Goal: Task Accomplishment & Management: Manage account settings

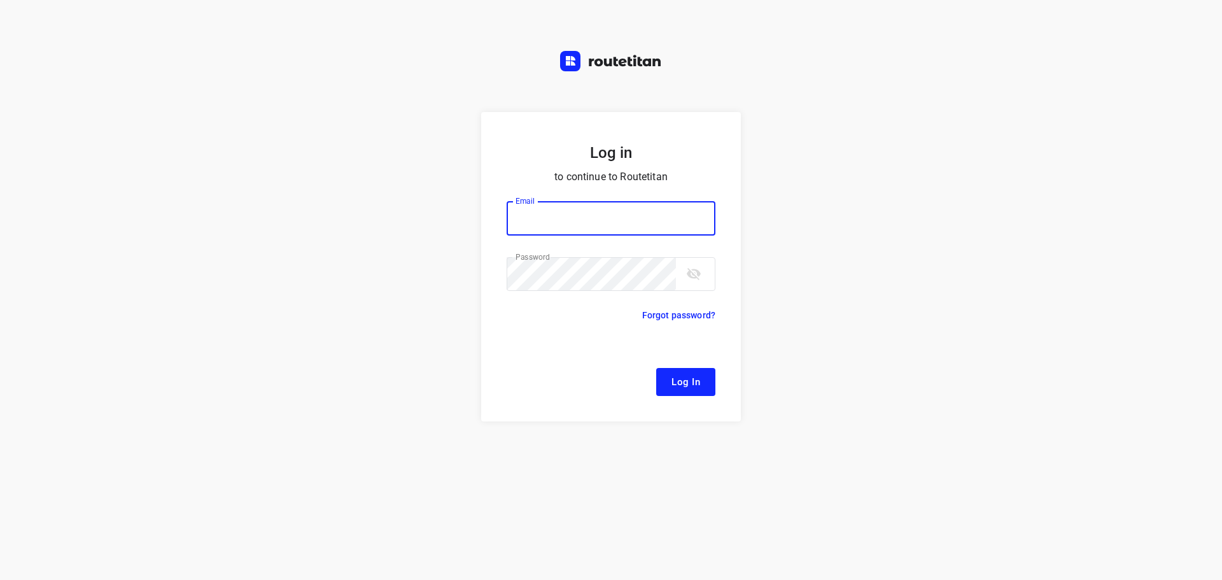
type input "[EMAIL_ADDRESS][DOMAIN_NAME]"
click at [664, 370] on button "Log In" at bounding box center [685, 382] width 59 height 28
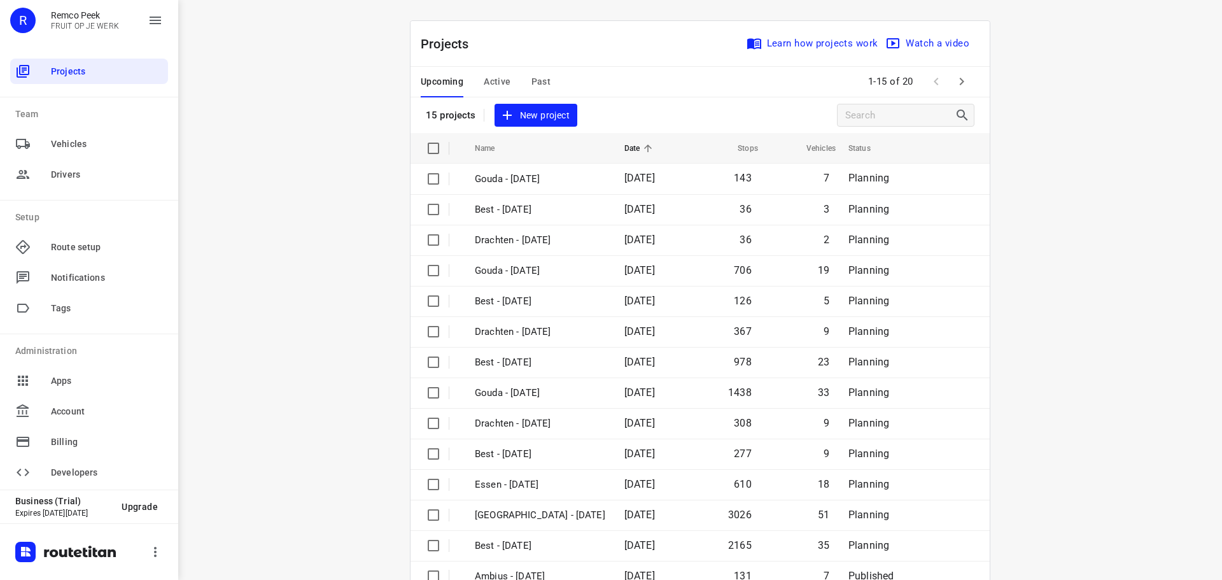
click at [495, 88] on span "Active" at bounding box center [497, 82] width 27 height 16
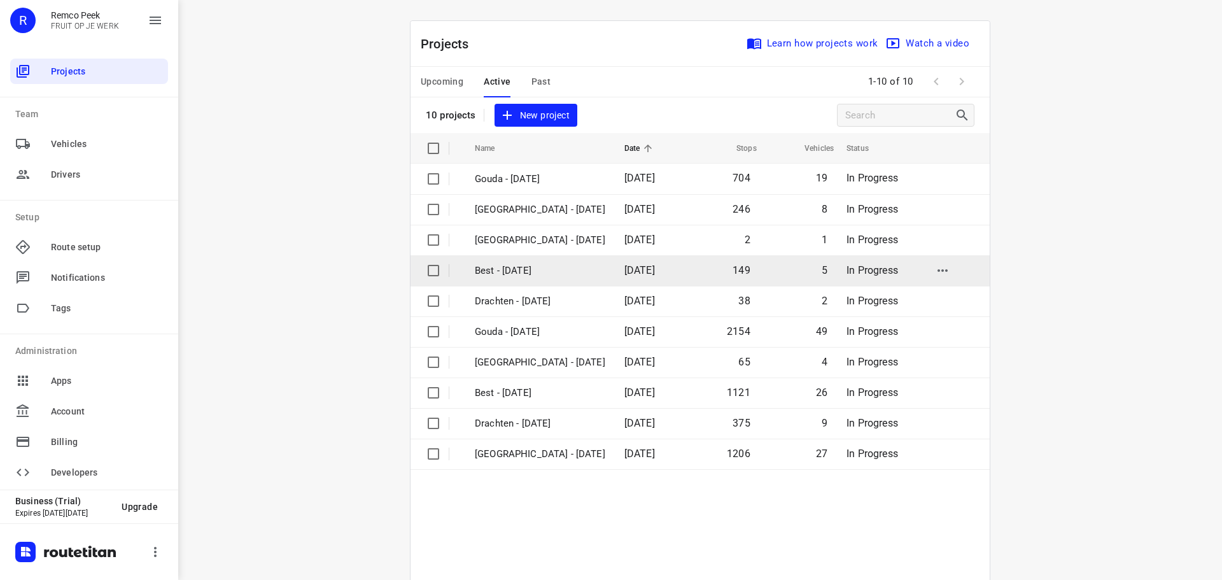
click at [525, 275] on p "Best - [DATE]" at bounding box center [540, 270] width 130 height 15
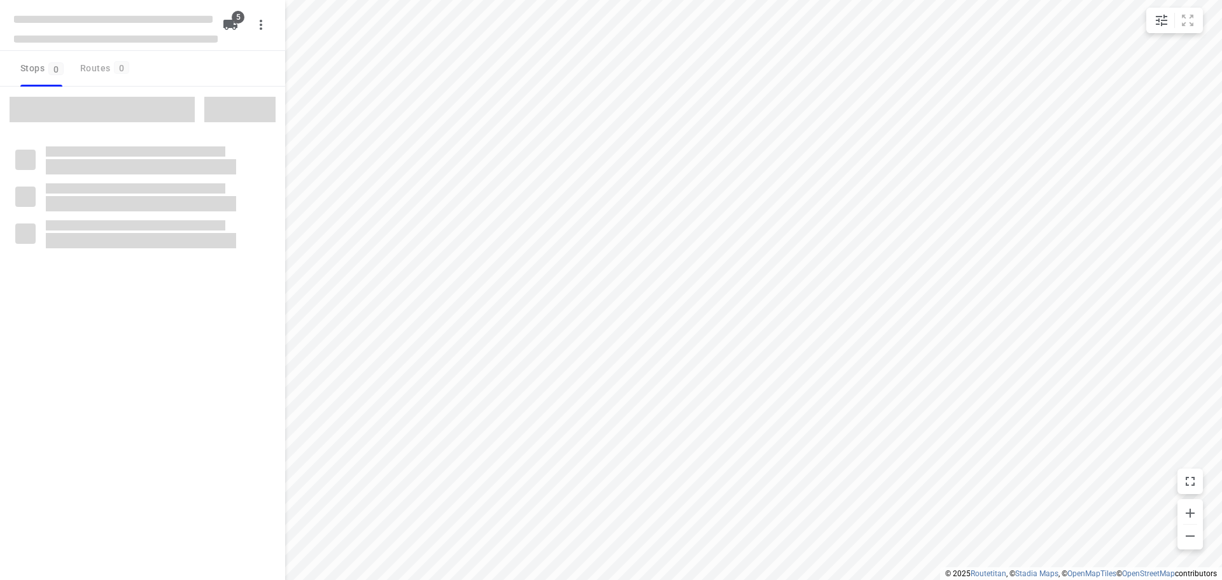
checkbox input "true"
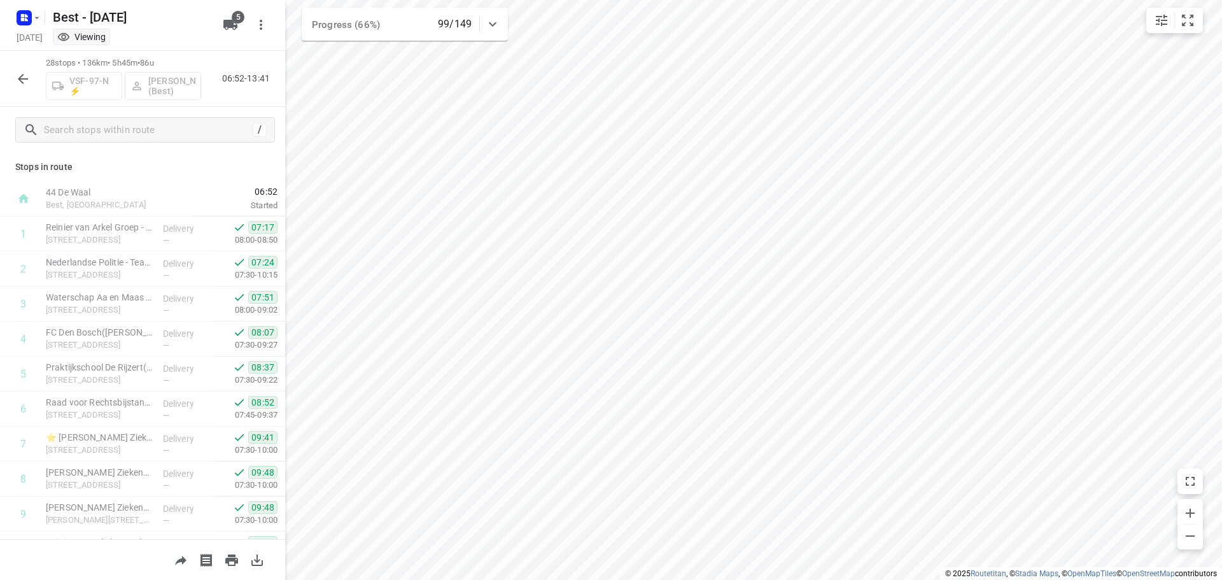
click at [32, 73] on button "button" at bounding box center [22, 78] width 25 height 25
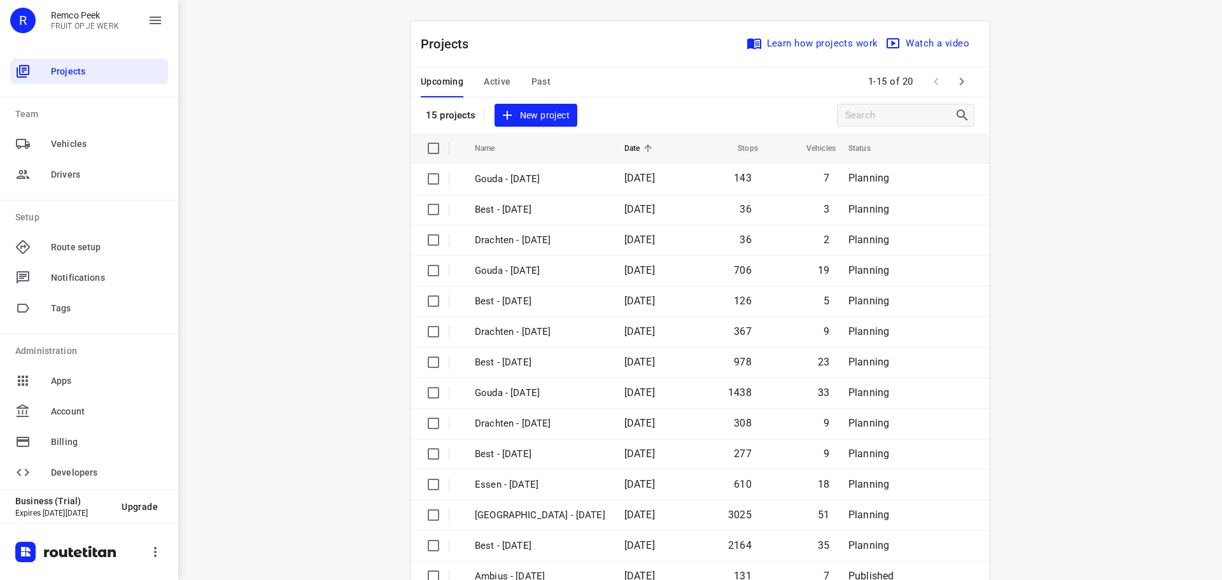
click at [484, 71] on button "Active" at bounding box center [497, 82] width 27 height 31
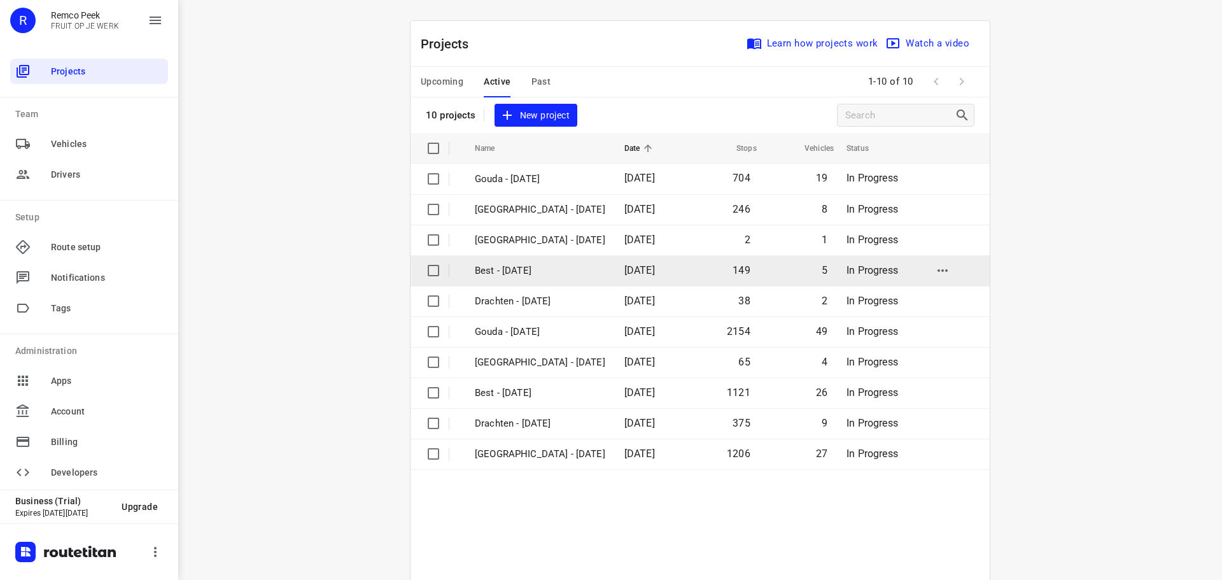
click at [505, 264] on p "Best - [DATE]" at bounding box center [540, 270] width 130 height 15
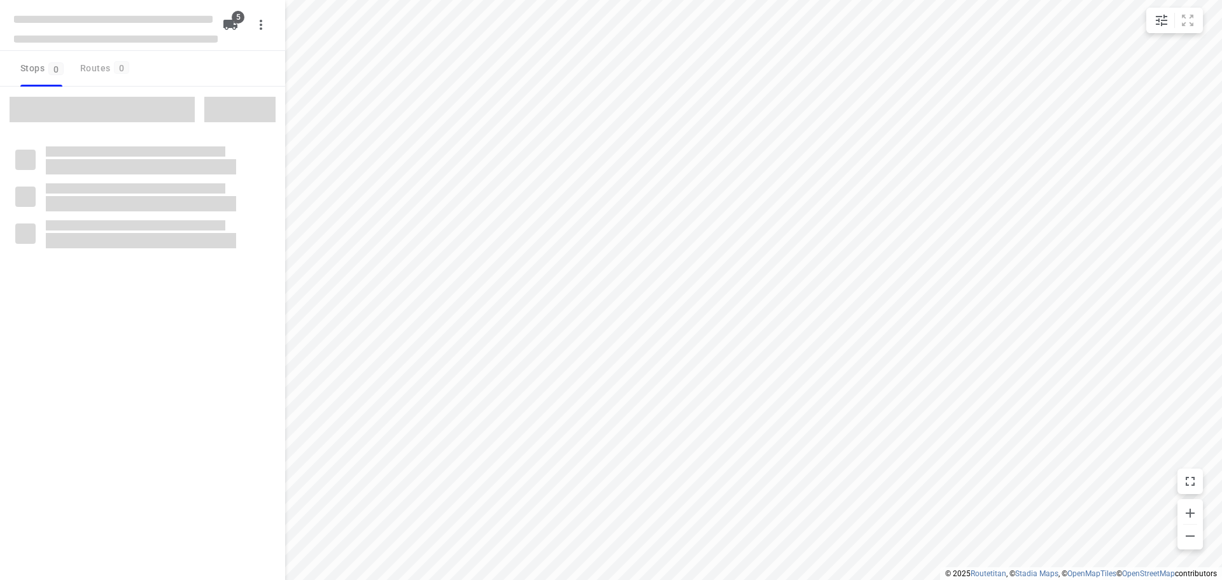
checkbox input "true"
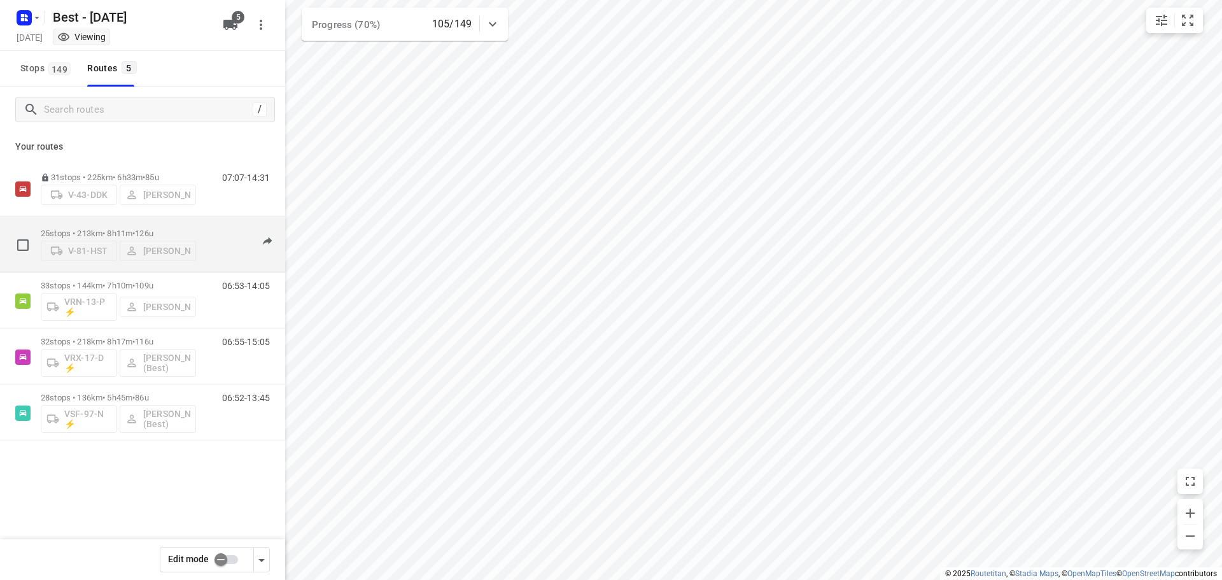
click at [214, 228] on div "06:27-13:26" at bounding box center [238, 247] width 64 height 39
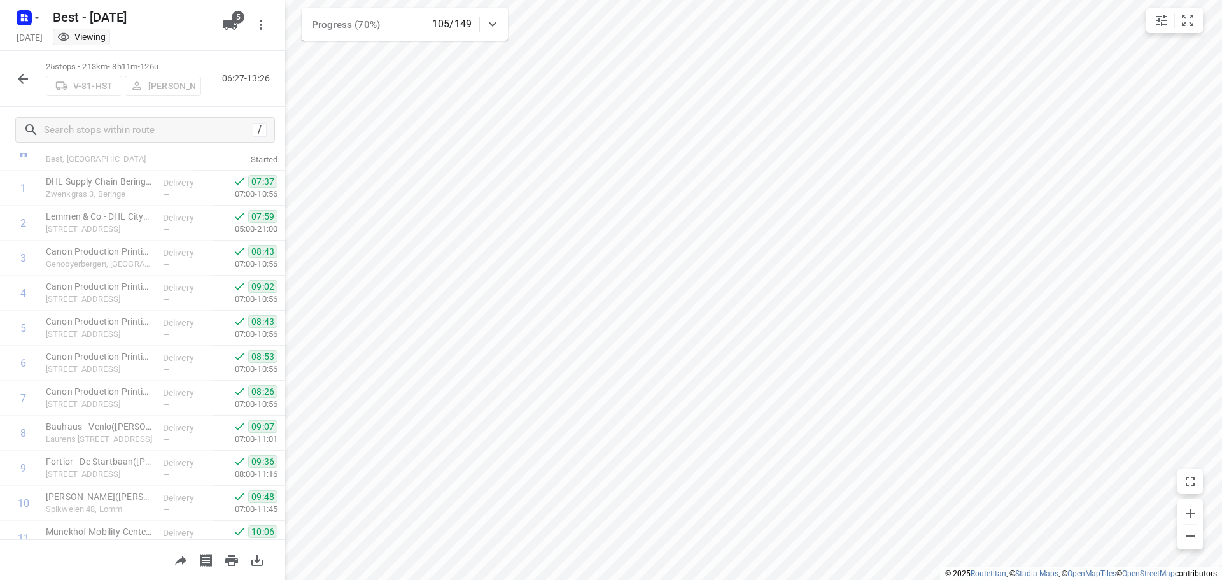
scroll to position [587, 0]
